Goal: Task Accomplishment & Management: Manage account settings

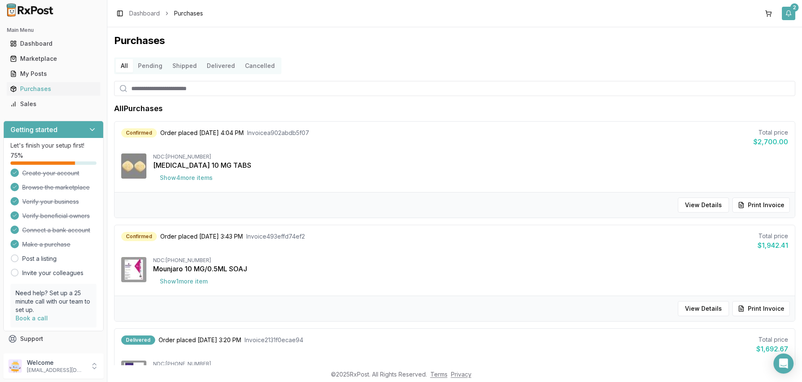
click at [789, 16] on button "2" at bounding box center [788, 13] width 13 height 13
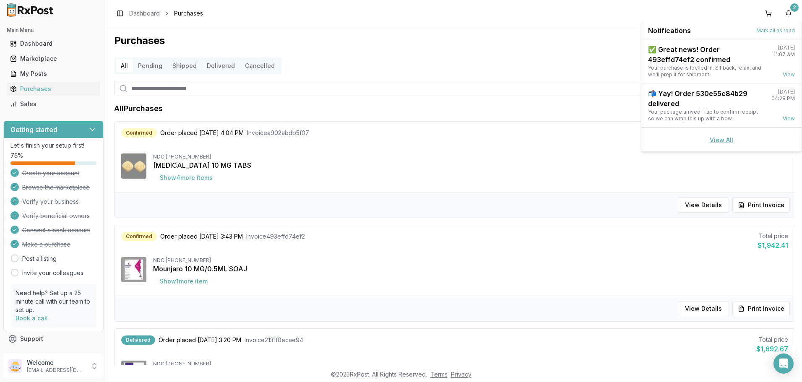
click at [712, 138] on link "View All" at bounding box center [721, 139] width 23 height 7
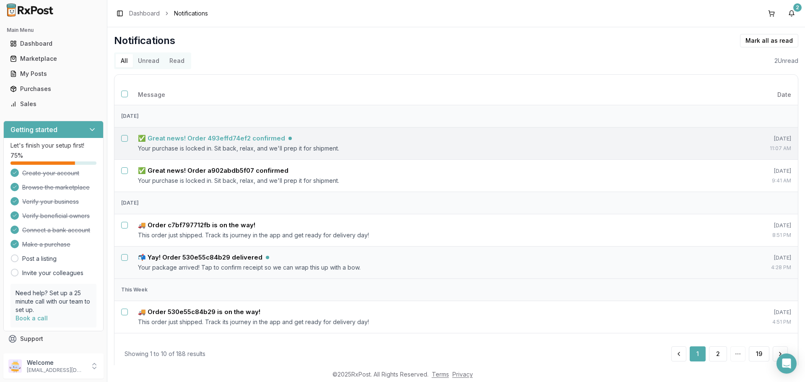
click at [261, 133] on td "✅ Great news! Order 493effd74ef2 confirmed Your purchase is locked in. Sit back…" at bounding box center [422, 143] width 583 height 32
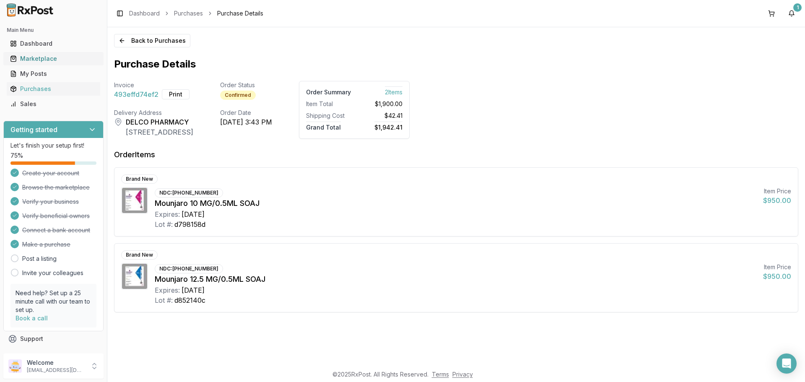
click at [48, 57] on div "Marketplace" at bounding box center [53, 59] width 87 height 8
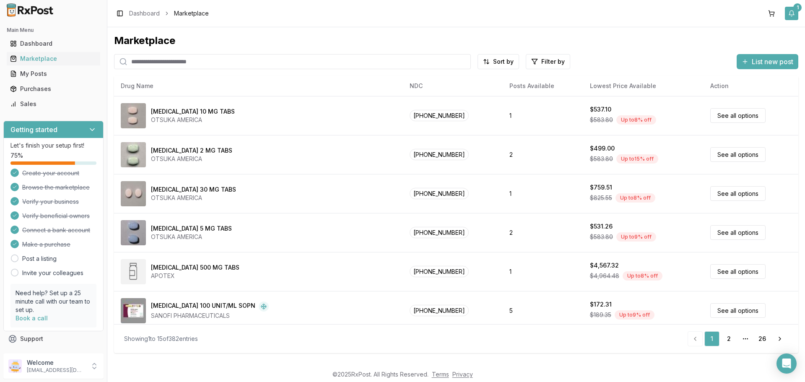
click at [795, 13] on button "1" at bounding box center [791, 13] width 13 height 13
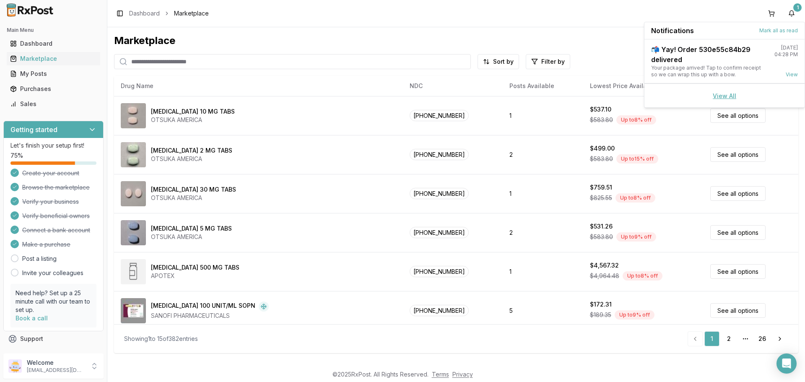
click at [723, 97] on link "View All" at bounding box center [724, 95] width 23 height 7
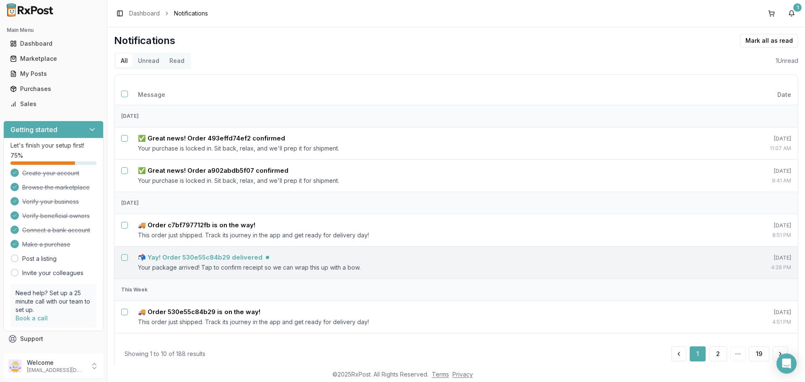
click at [188, 261] on h5 "📬 Yay! Order 530e55c84b29 delivered" at bounding box center [200, 257] width 125 height 8
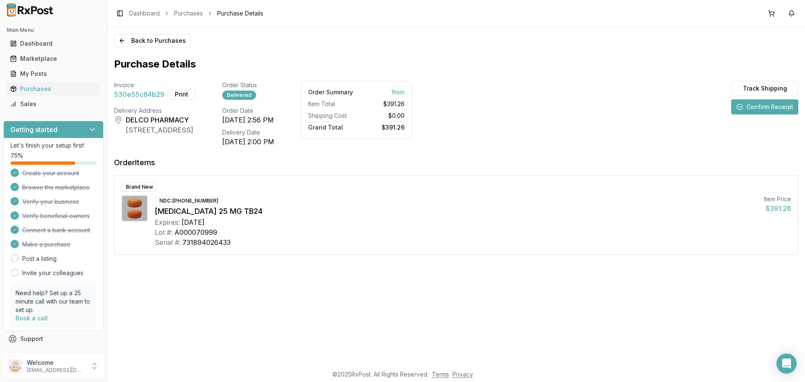
click at [751, 105] on button "Confirm Receipt" at bounding box center [764, 106] width 67 height 15
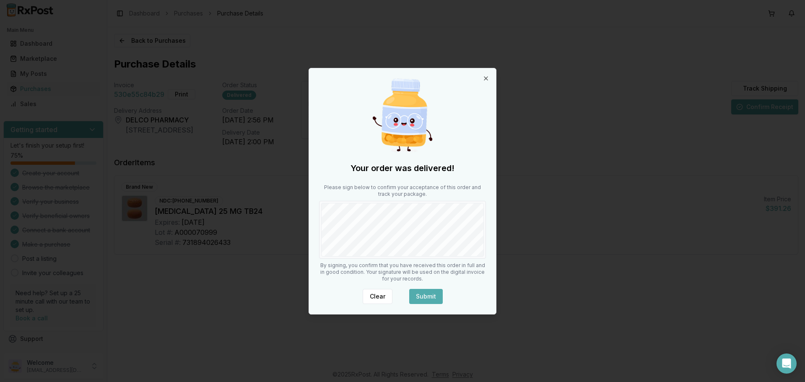
click at [433, 294] on button "Submit" at bounding box center [426, 296] width 34 height 15
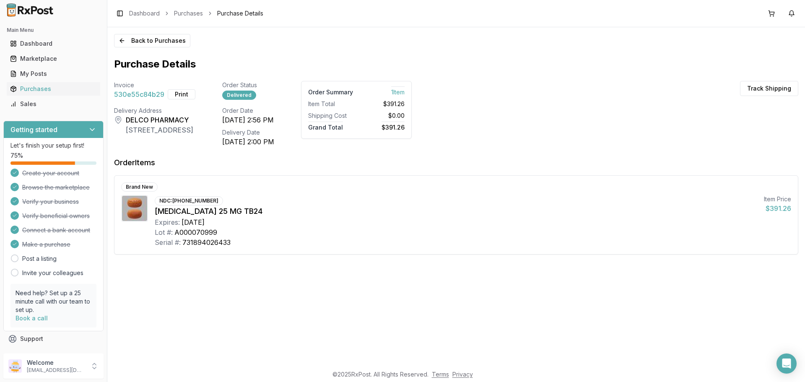
click at [183, 95] on button "Print" at bounding box center [182, 94] width 28 height 10
click at [61, 59] on div "Marketplace" at bounding box center [53, 59] width 87 height 8
